Goal: Check status: Check status

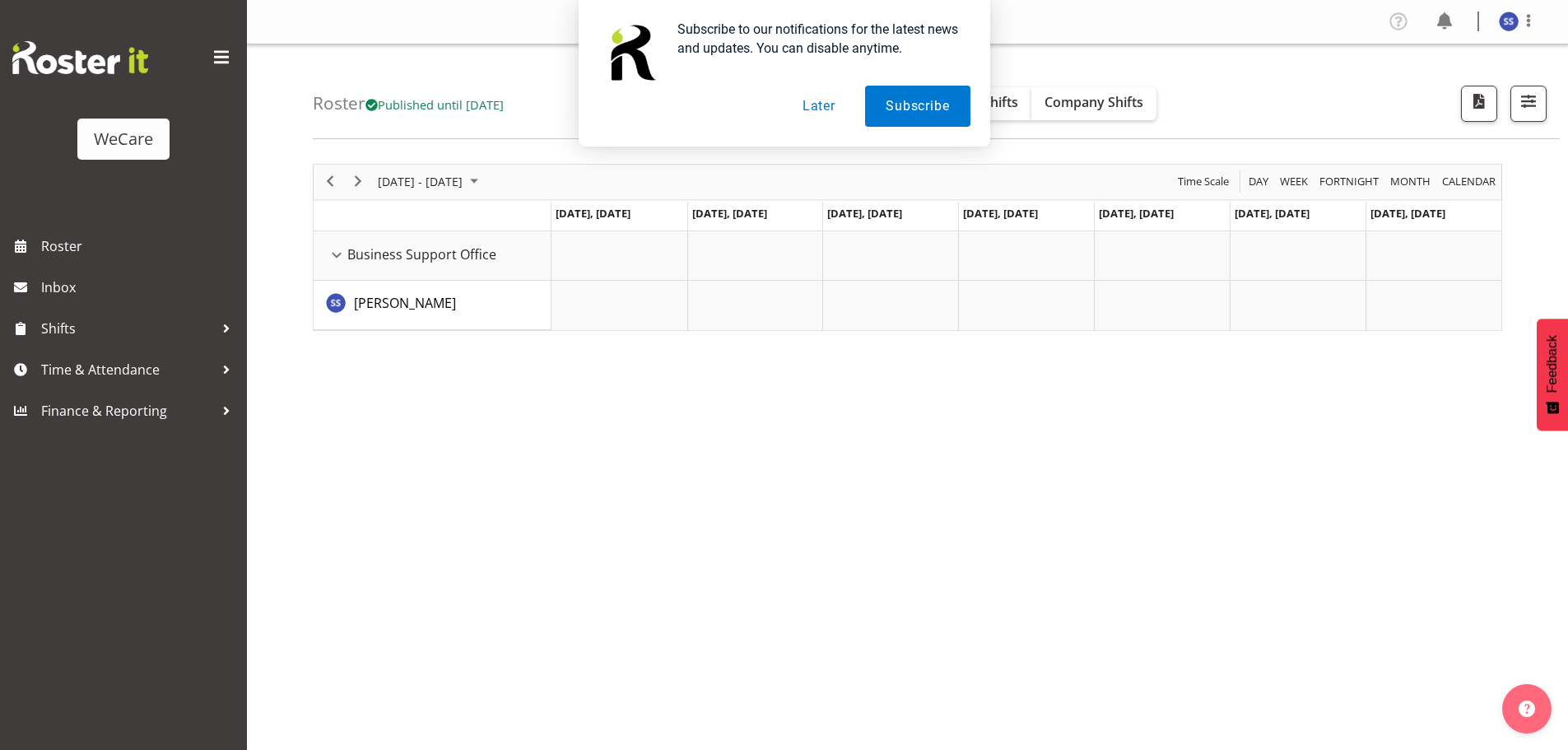
click at [815, 107] on button "Later" at bounding box center [819, 106] width 74 height 42
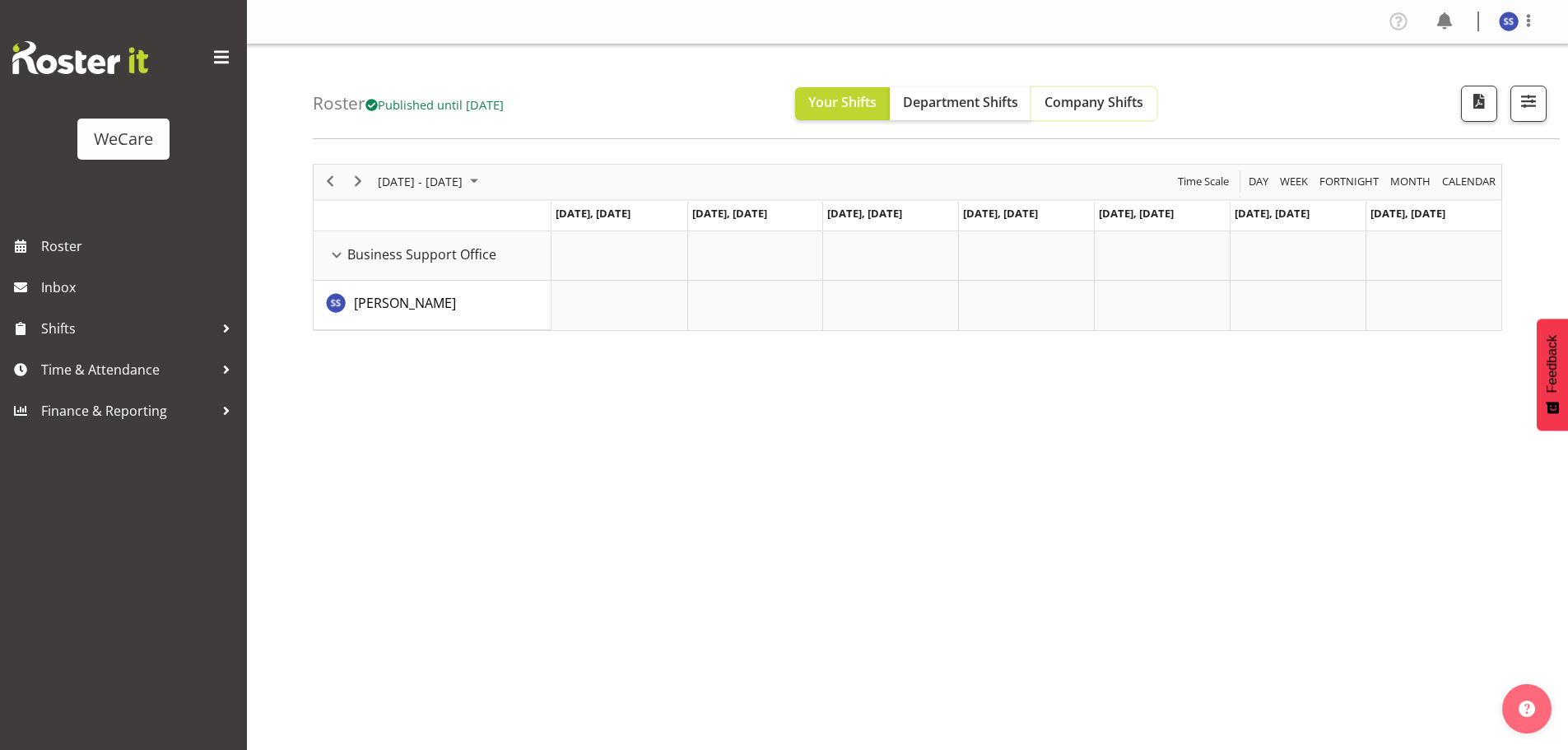
click at [1091, 109] on span "Company Shifts" at bounding box center [1094, 102] width 99 height 18
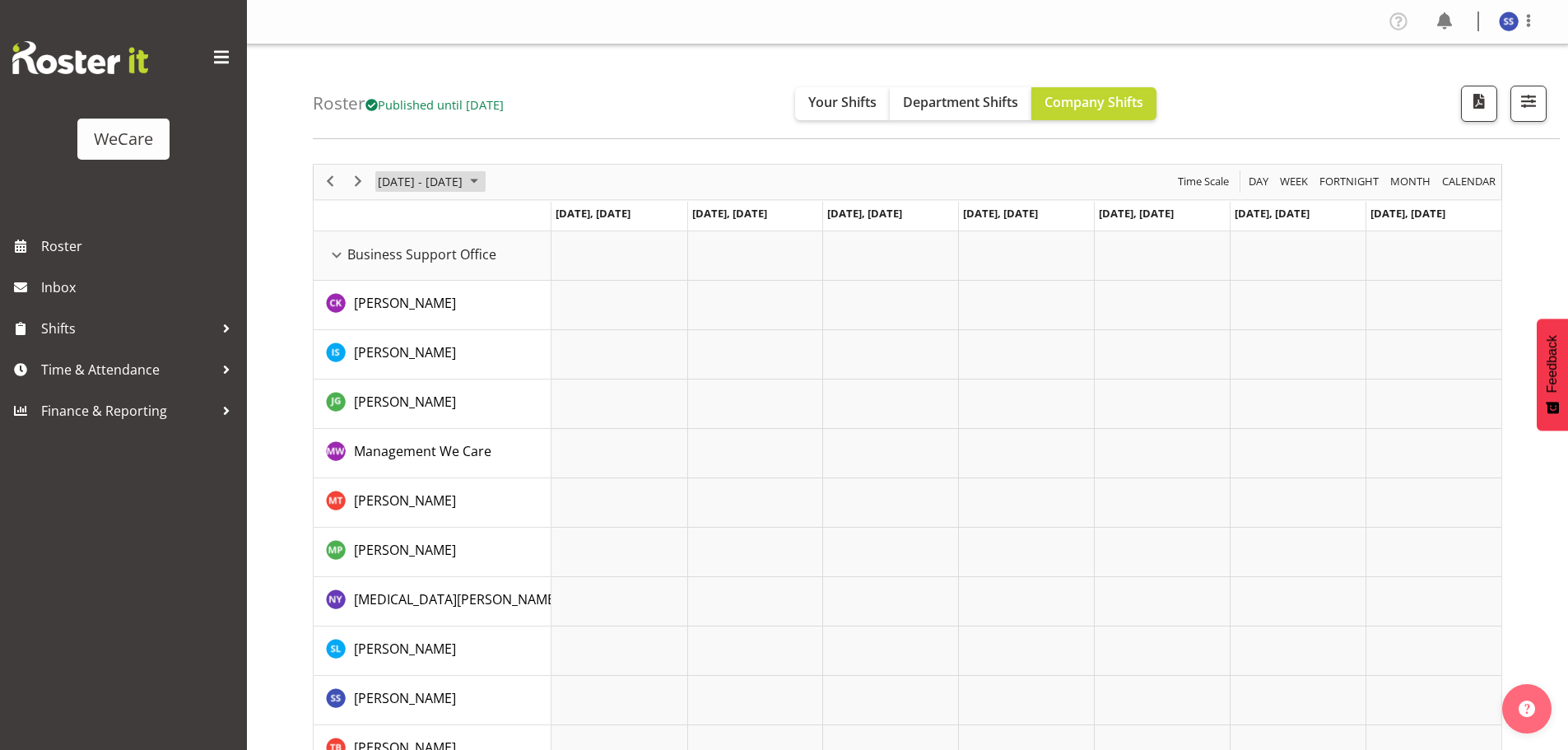
click at [480, 177] on span "June 2024" at bounding box center [474, 181] width 19 height 20
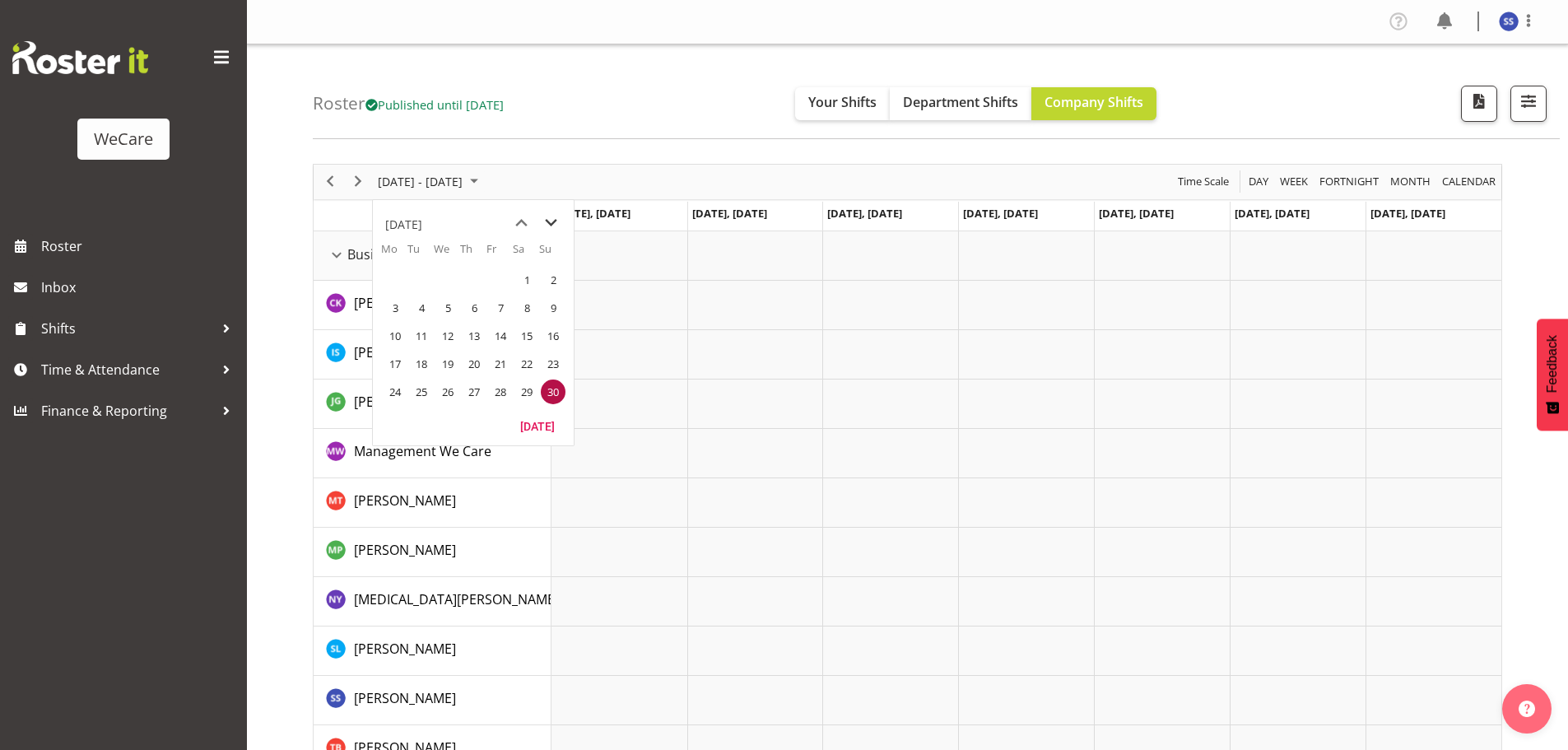
click at [551, 223] on span "next month" at bounding box center [551, 223] width 29 height 30
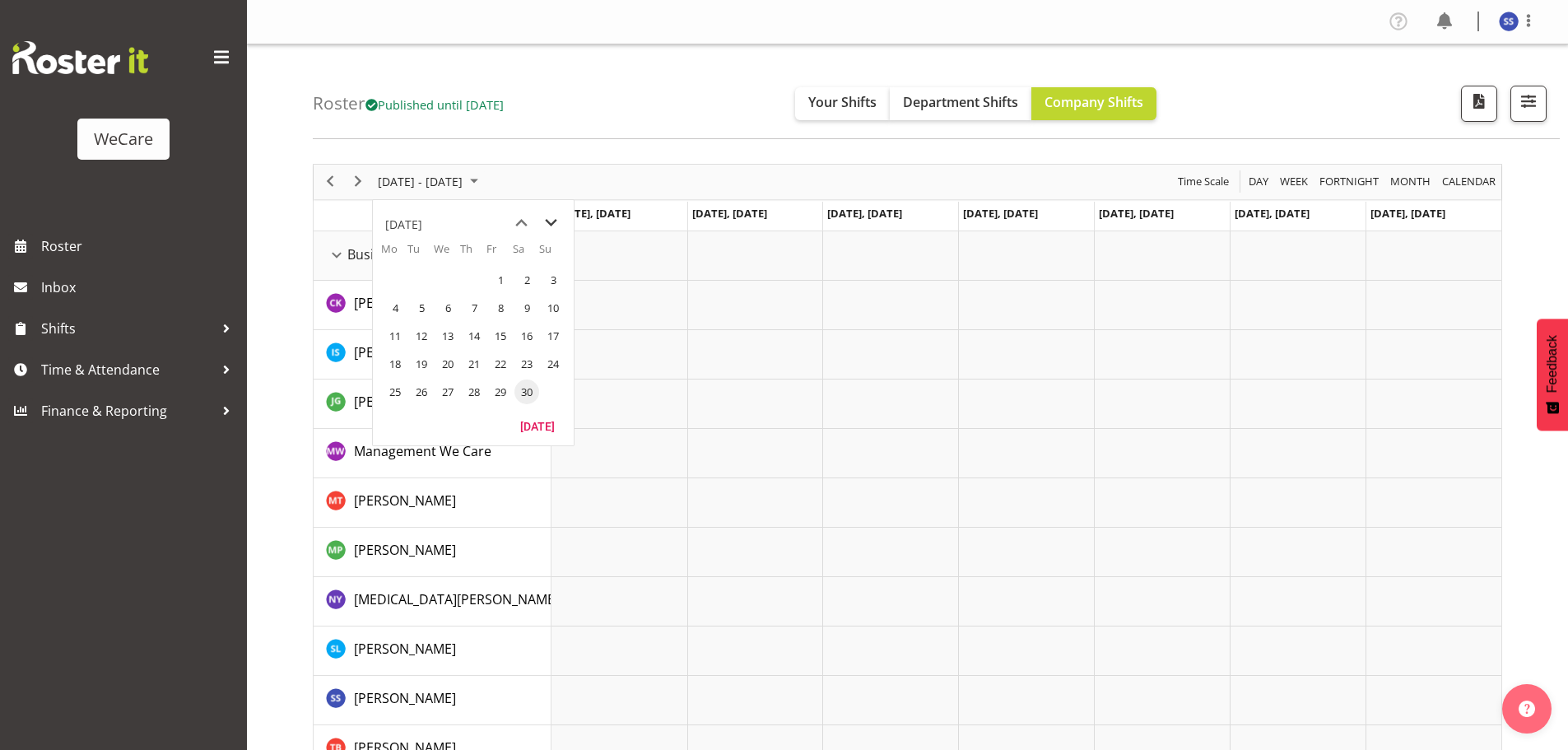
click at [551, 223] on span "next month" at bounding box center [551, 223] width 29 height 30
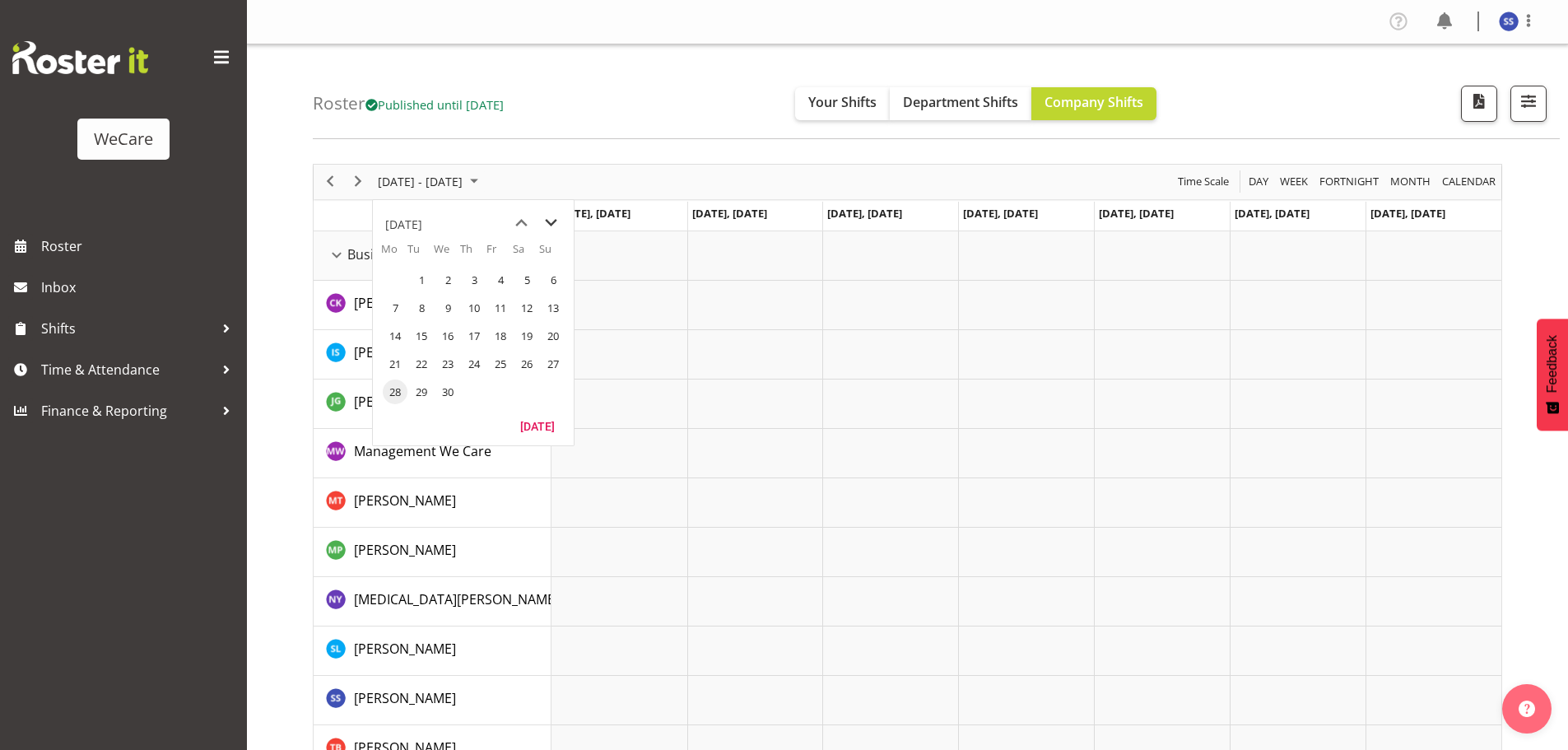
click at [551, 223] on span "next month" at bounding box center [551, 223] width 29 height 30
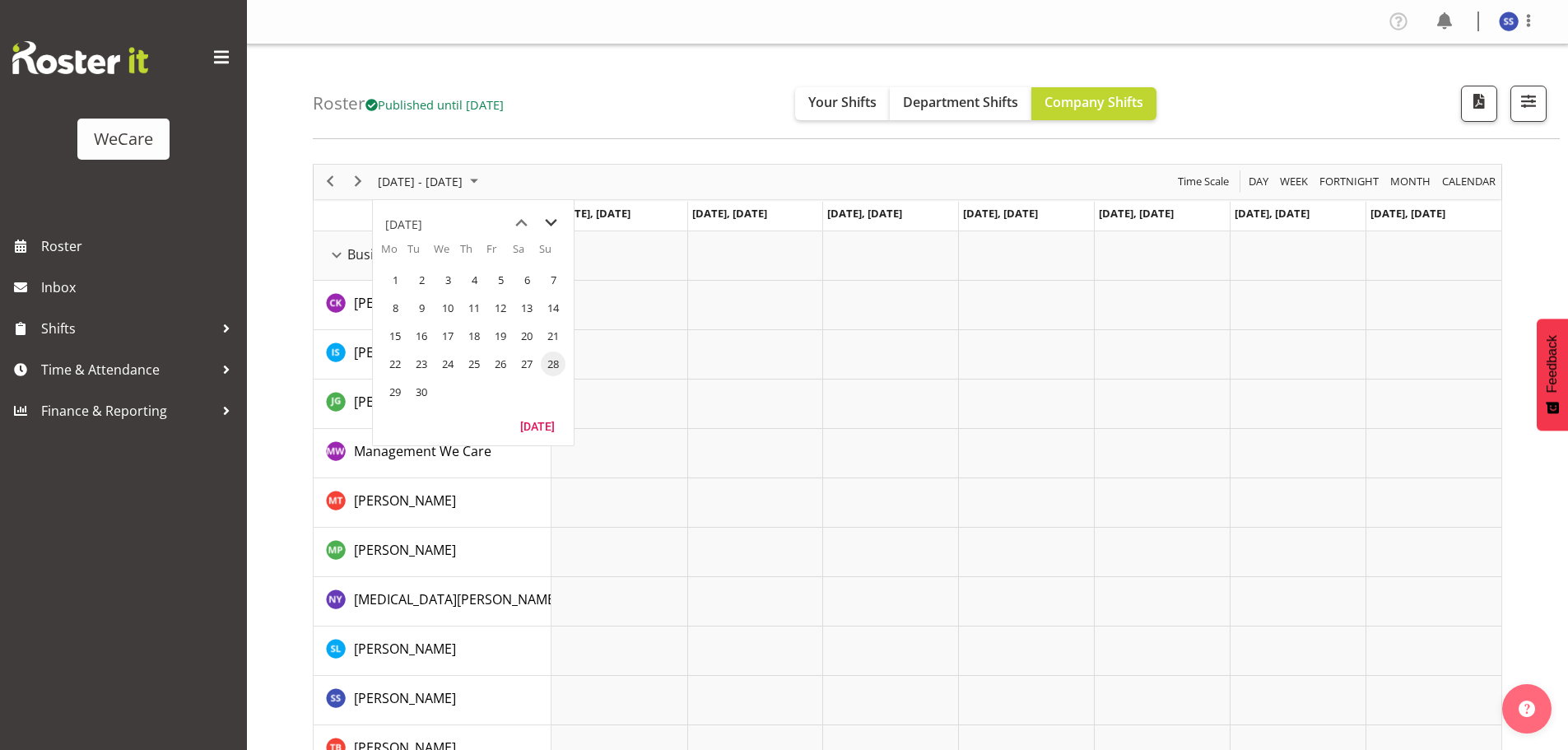
click at [551, 223] on span "next month" at bounding box center [551, 223] width 29 height 30
click at [477, 305] on span "9" at bounding box center [474, 309] width 25 height 25
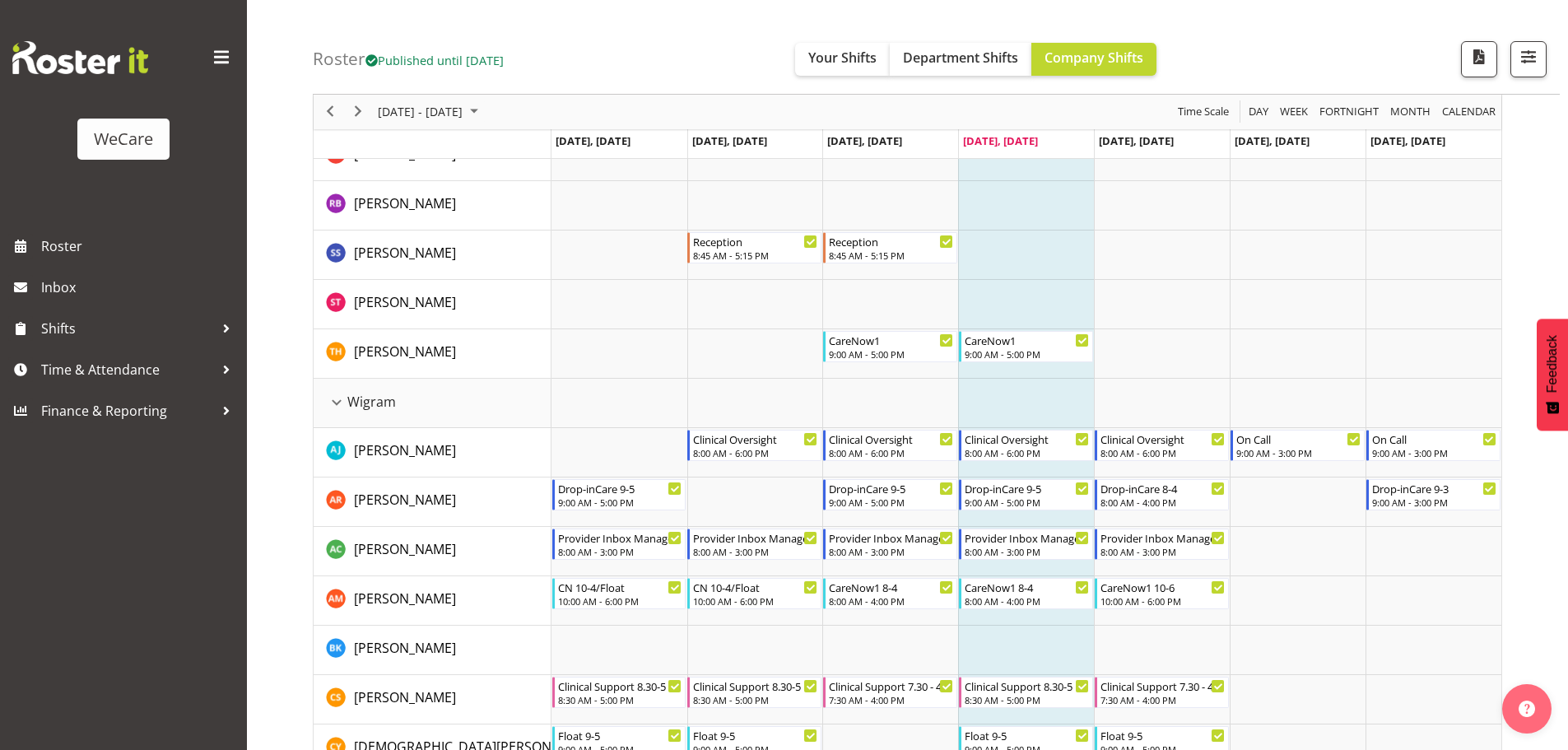
scroll to position [3706, 0]
